Goal: Transaction & Acquisition: Purchase product/service

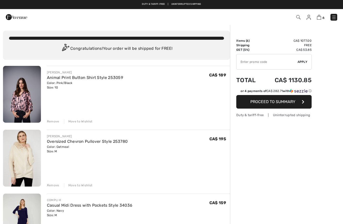
click at [50, 119] on div "Remove" at bounding box center [53, 121] width 12 height 5
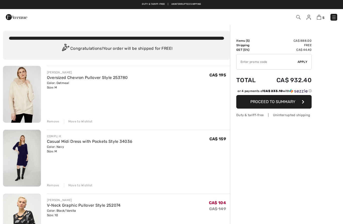
click at [51, 120] on div "Remove" at bounding box center [53, 121] width 12 height 5
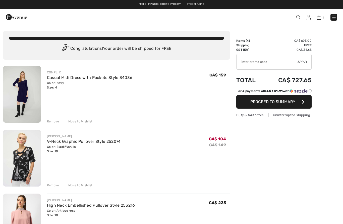
click at [50, 121] on div "Remove" at bounding box center [53, 121] width 12 height 5
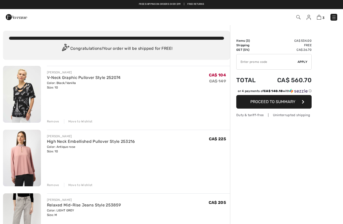
click at [52, 120] on div "Remove" at bounding box center [53, 121] width 12 height 5
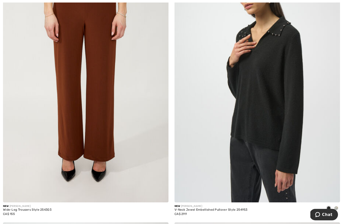
scroll to position [2313, 0]
click at [337, 208] on span at bounding box center [336, 208] width 4 height 4
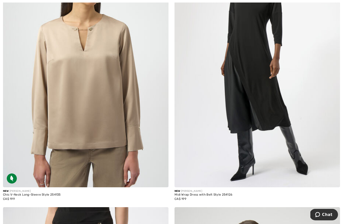
scroll to position [2865, 0]
click at [161, 177] on img at bounding box center [161, 179] width 5 height 5
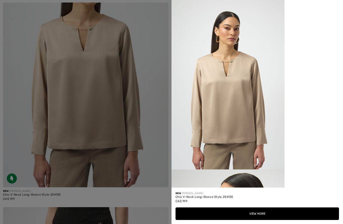
click at [20, 104] on div at bounding box center [171, 112] width 343 height 224
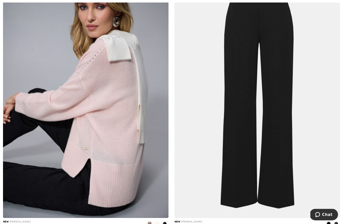
scroll to position [3691, 0]
click at [159, 208] on img at bounding box center [161, 210] width 5 height 5
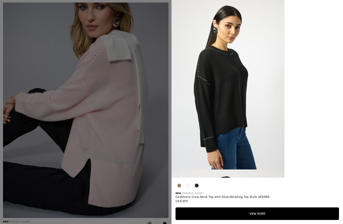
click at [181, 187] on span at bounding box center [179, 185] width 4 height 4
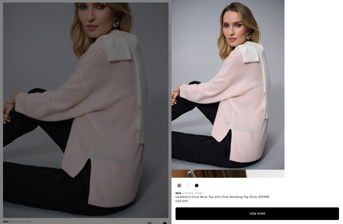
click at [179, 187] on span at bounding box center [179, 185] width 4 height 4
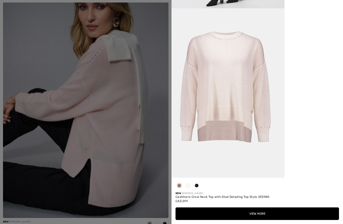
click at [114, 149] on div at bounding box center [171, 112] width 343 height 224
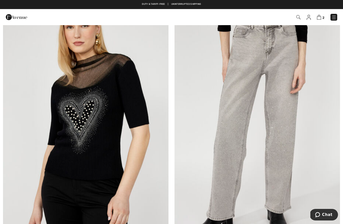
scroll to position [0, 0]
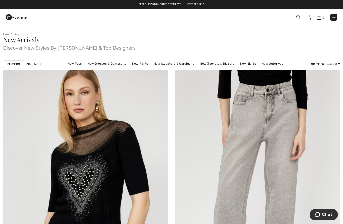
click at [12, 16] on img at bounding box center [16, 17] width 21 height 10
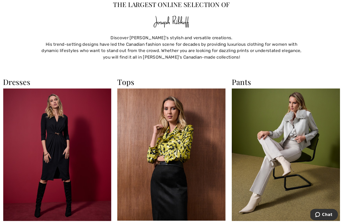
scroll to position [361, 0]
click at [255, 139] on img at bounding box center [286, 155] width 108 height 132
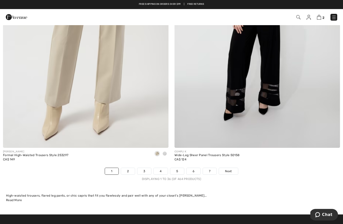
scroll to position [4826, 0]
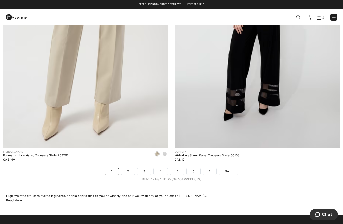
click at [229, 169] on span "Next" at bounding box center [228, 171] width 7 height 5
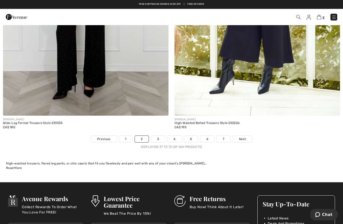
scroll to position [4859, 0]
click at [159, 136] on link "3" at bounding box center [158, 139] width 14 height 7
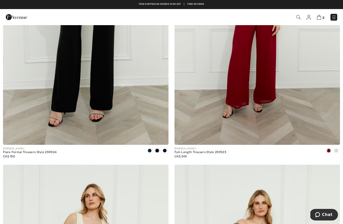
scroll to position [426, 0]
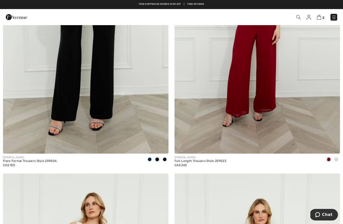
click at [334, 15] on img at bounding box center [334, 17] width 5 height 5
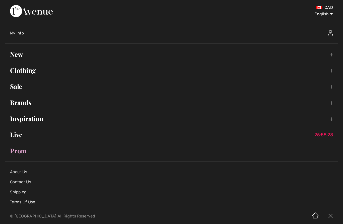
click at [19, 71] on link "Clothing Toggle submenu" at bounding box center [171, 70] width 333 height 11
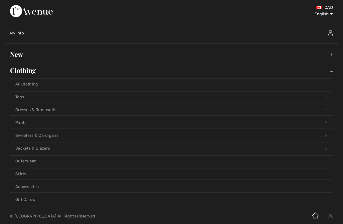
click at [21, 123] on link "Pants Open submenu" at bounding box center [171, 122] width 323 height 11
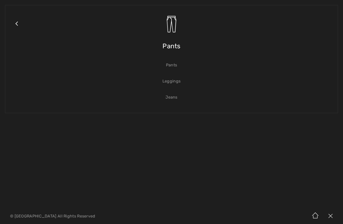
click at [170, 63] on link "Pants" at bounding box center [171, 65] width 323 height 11
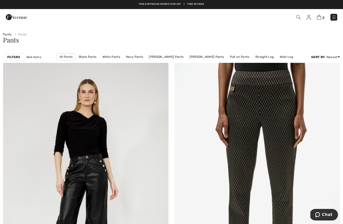
click at [17, 58] on strong "Filters" at bounding box center [13, 57] width 13 height 5
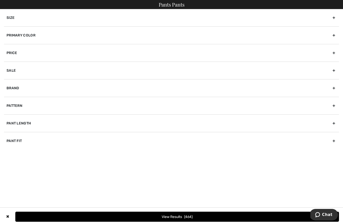
click at [28, 36] on div "Primary Color" at bounding box center [171, 35] width 335 height 18
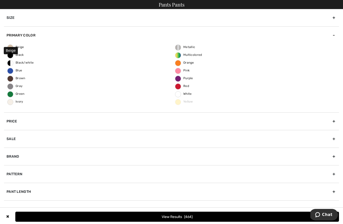
click at [10, 45] on span "Beige" at bounding box center [16, 47] width 17 height 4
click at [0, 0] on input "Beige" at bounding box center [0, 0] width 0 height 0
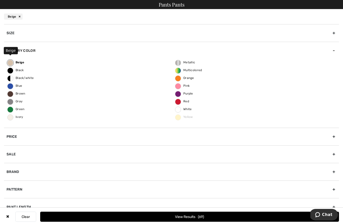
click at [164, 216] on button "View Results 69" at bounding box center [189, 217] width 299 height 10
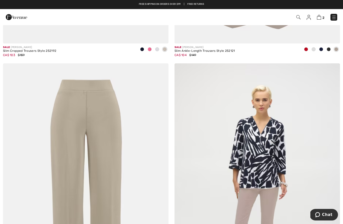
scroll to position [2185, 0]
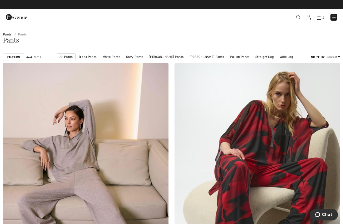
click at [334, 13] on div "2 Checkout" at bounding box center [242, 17] width 198 height 10
click at [334, 17] on img at bounding box center [334, 17] width 5 height 5
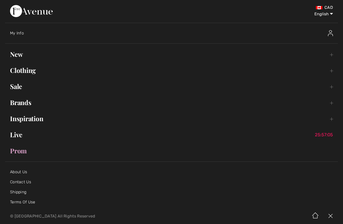
click at [22, 73] on link "Clothing Toggle submenu" at bounding box center [171, 70] width 333 height 11
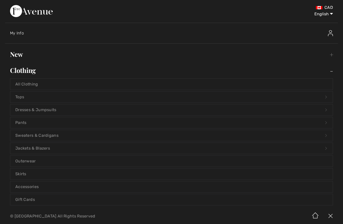
click at [22, 123] on link "Pants Open submenu" at bounding box center [171, 122] width 323 height 11
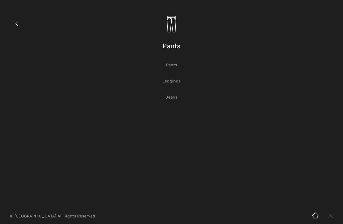
click at [172, 98] on link "Jeans" at bounding box center [171, 97] width 323 height 11
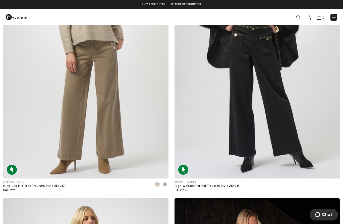
scroll to position [669, 0]
click at [42, 109] on img at bounding box center [86, 54] width 166 height 248
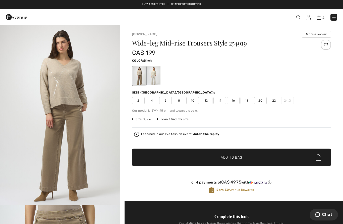
click at [153, 77] on div at bounding box center [153, 75] width 13 height 19
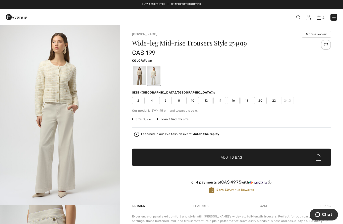
click at [136, 75] on div at bounding box center [139, 75] width 13 height 19
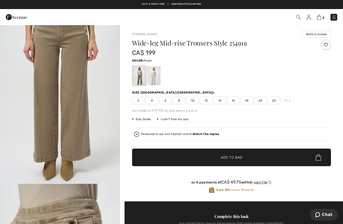
click at [194, 98] on span "10" at bounding box center [192, 101] width 13 height 8
click at [227, 157] on span "Add to Bag" at bounding box center [232, 157] width 22 height 5
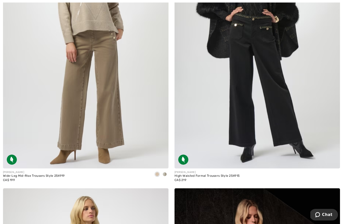
scroll to position [678, 0]
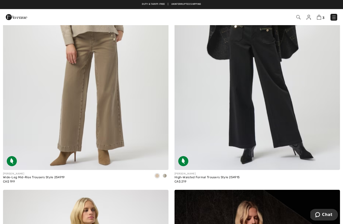
click at [238, 116] on img at bounding box center [258, 46] width 166 height 248
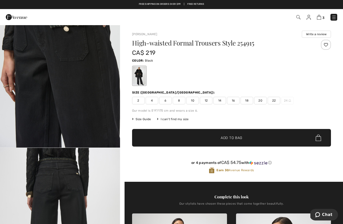
click at [195, 100] on span "10" at bounding box center [192, 101] width 13 height 8
click at [224, 138] on span "Add to Bag" at bounding box center [232, 137] width 22 height 5
click at [321, 16] on img at bounding box center [319, 17] width 4 height 5
